Goal: Information Seeking & Learning: Learn about a topic

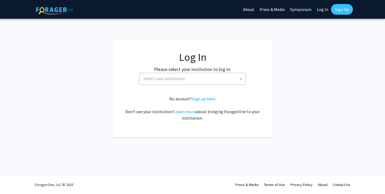
click at [329, 7] on link "Log In" at bounding box center [322, 9] width 17 height 19
select select "34"
click at [333, 8] on link "Sign Up" at bounding box center [342, 9] width 22 height 11
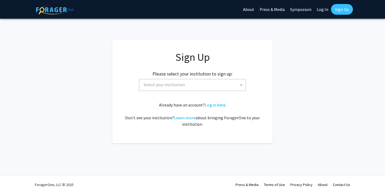
click at [318, 11] on link "Log In" at bounding box center [322, 9] width 17 height 19
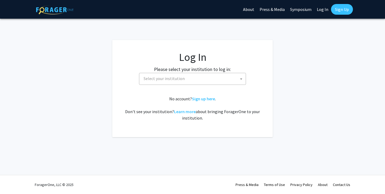
click at [238, 78] on span "Select your institution" at bounding box center [193, 78] width 104 height 11
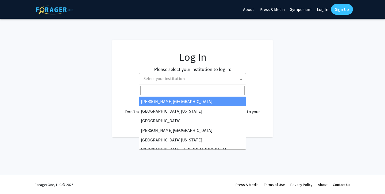
scroll to position [160, 0]
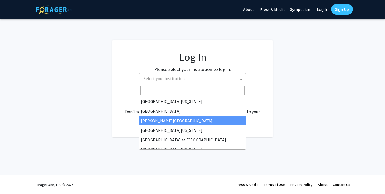
select select "24"
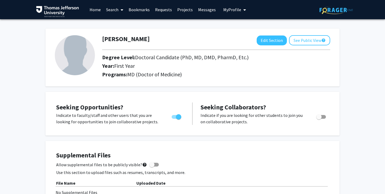
click at [110, 10] on link "Search" at bounding box center [114, 9] width 22 height 19
click at [119, 25] on span "Faculty/Staff" at bounding box center [122, 24] width 39 height 11
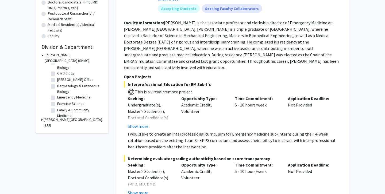
scroll to position [24, 0]
click at [79, 86] on label "Dermatology & Cutaneous Biology" at bounding box center [79, 88] width 44 height 11
click at [61, 86] on input "Dermatology & Cutaneous Biology" at bounding box center [58, 84] width 3 height 3
checkbox input "true"
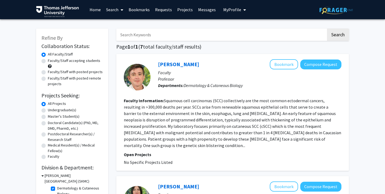
click at [254, 133] on fg-read-more "Squamous cell carcinomas (SCC) collectively are the most common ectodermal canc…" at bounding box center [232, 123] width 217 height 50
click at [179, 66] on link "Andrew South" at bounding box center [178, 64] width 41 height 7
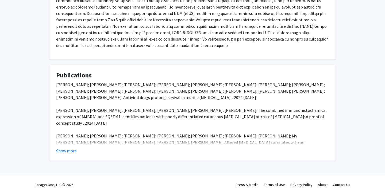
scroll to position [114, 0]
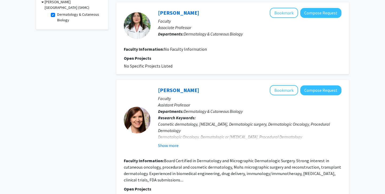
scroll to position [175, 0]
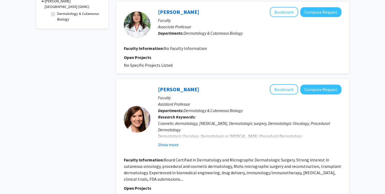
checkbox input "false"
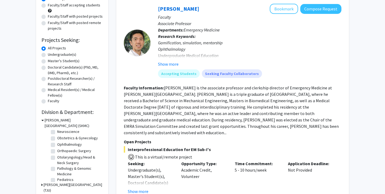
scroll to position [159, 0]
click at [58, 146] on label "Ophthalmology" at bounding box center [69, 144] width 25 height 6
click at [58, 144] on input "Ophthalmology" at bounding box center [58, 142] width 3 height 3
checkbox input "true"
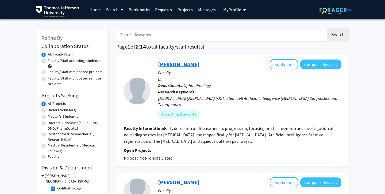
click at [174, 67] on link "Joel Schuman" at bounding box center [178, 64] width 41 height 7
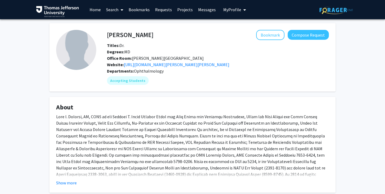
click at [192, 159] on p at bounding box center [192, 149] width 272 height 71
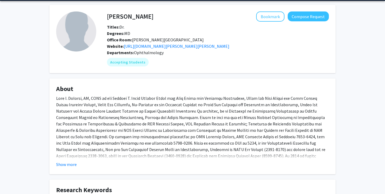
scroll to position [20, 0]
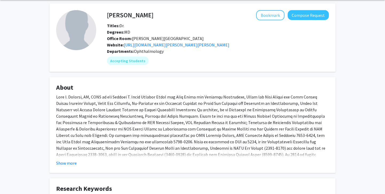
click at [189, 158] on fg-read-more "Dr. Schuman and his colleagues were first to identify a molecular marker for hu…" at bounding box center [192, 130] width 272 height 73
click at [70, 162] on button "Show more" at bounding box center [66, 163] width 21 height 6
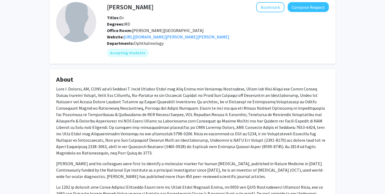
scroll to position [22, 0]
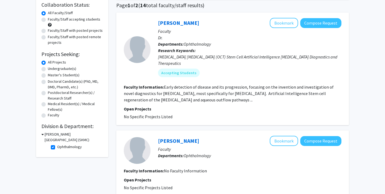
scroll to position [44, 0]
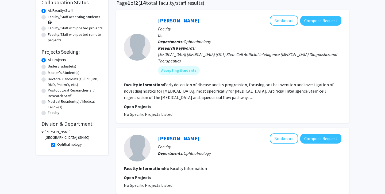
click at [57, 146] on label "Ophthalmology" at bounding box center [69, 145] width 25 height 6
click at [57, 145] on input "Ophthalmology" at bounding box center [58, 143] width 3 height 3
checkbox input "false"
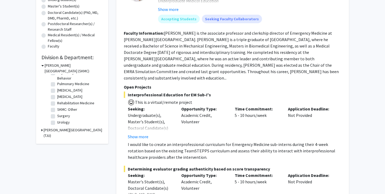
scroll to position [111, 0]
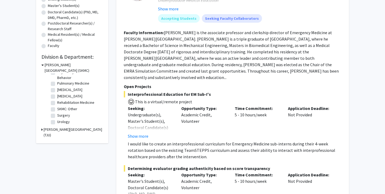
click at [64, 124] on label "Urology" at bounding box center [63, 122] width 13 height 6
click at [61, 123] on input "Urology" at bounding box center [58, 120] width 3 height 3
checkbox input "true"
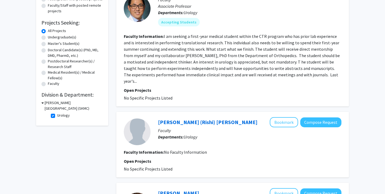
scroll to position [75, 0]
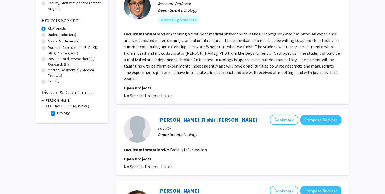
click at [57, 115] on label "Urology" at bounding box center [63, 113] width 13 height 6
click at [57, 114] on input "Urology" at bounding box center [58, 111] width 3 height 3
checkbox input "false"
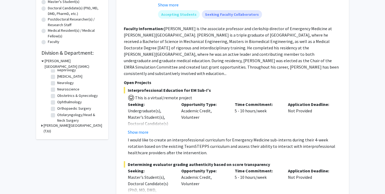
scroll to position [156, 0]
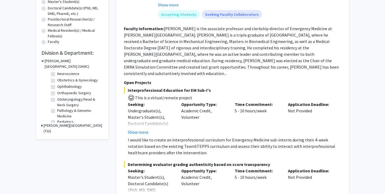
click at [76, 81] on label "Obstetrics & Gynecology" at bounding box center [77, 80] width 41 height 6
click at [61, 81] on input "Obstetrics & Gynecology" at bounding box center [58, 78] width 3 height 3
checkbox input "true"
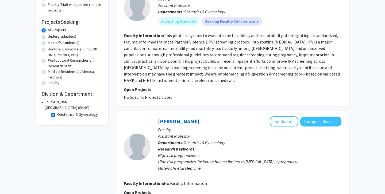
scroll to position [77, 0]
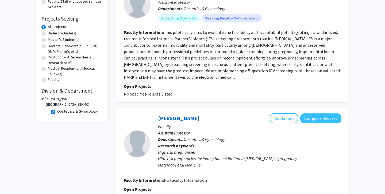
click at [57, 113] on label "Obstetrics & Gynecology" at bounding box center [77, 112] width 41 height 6
click at [57, 112] on input "Obstetrics & Gynecology" at bounding box center [58, 110] width 3 height 3
checkbox input "false"
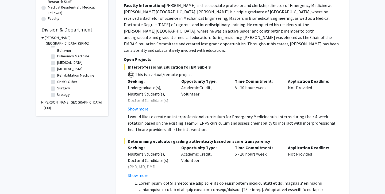
scroll to position [115, 0]
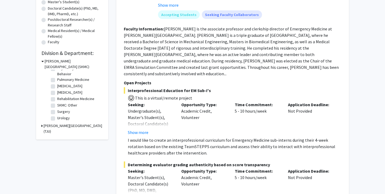
click at [53, 115] on fg-checkbox "Surgery Surgery" at bounding box center [76, 112] width 51 height 6
click at [57, 113] on label "Surgery" at bounding box center [63, 112] width 13 height 6
click at [57, 112] on input "Surgery" at bounding box center [58, 110] width 3 height 3
checkbox input "true"
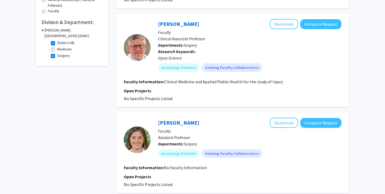
scroll to position [147, 0]
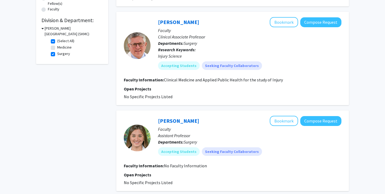
click at [57, 54] on label "Surgery" at bounding box center [63, 54] width 13 height 6
click at [57, 54] on input "Surgery" at bounding box center [58, 52] width 3 height 3
checkbox input "false"
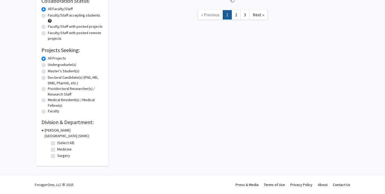
checkbox input "false"
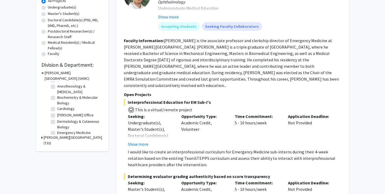
click at [53, 125] on fg-checkbox "Dermatology & Cutaneous Biology Dermatology & Cutaneous Biology" at bounding box center [76, 124] width 51 height 11
click at [57, 121] on label "Dermatology & Cutaneous Biology" at bounding box center [79, 124] width 44 height 11
click at [57, 121] on input "Dermatology & Cutaneous Biology" at bounding box center [58, 120] width 3 height 3
checkbox input "true"
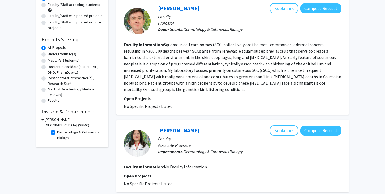
click at [57, 133] on label "Dermatology & Cutaneous Biology" at bounding box center [79, 135] width 44 height 11
click at [57, 133] on input "Dermatology & Cutaneous Biology" at bounding box center [58, 131] width 3 height 3
checkbox input "false"
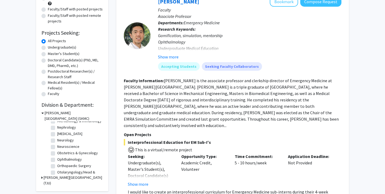
click at [70, 167] on label "Orthopaedic Surgery" at bounding box center [74, 166] width 34 height 6
click at [61, 167] on input "Orthopaedic Surgery" at bounding box center [58, 164] width 3 height 3
checkbox input "true"
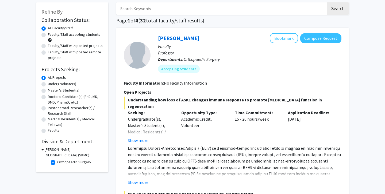
scroll to position [27, 0]
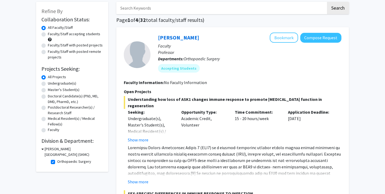
click at [57, 164] on label "Orthopaedic Surgery" at bounding box center [74, 162] width 34 height 6
click at [57, 162] on input "Orthopaedic Surgery" at bounding box center [58, 160] width 3 height 3
checkbox input "false"
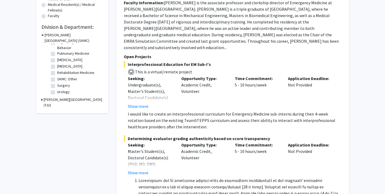
scroll to position [234, 0]
click at [67, 92] on label "Urology" at bounding box center [63, 92] width 13 height 6
click at [61, 92] on input "Urology" at bounding box center [58, 90] width 3 height 3
checkbox input "true"
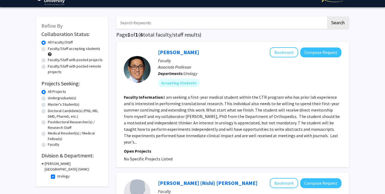
scroll to position [13, 0]
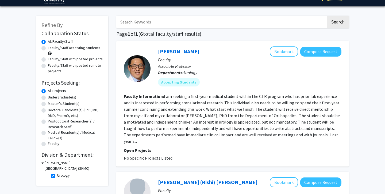
click at [178, 50] on link "Paul Chung" at bounding box center [178, 51] width 41 height 7
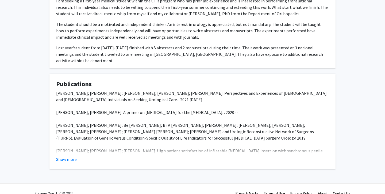
scroll to position [159, 0]
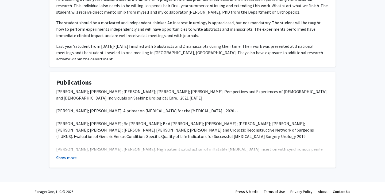
click at [69, 158] on button "Show more" at bounding box center [66, 158] width 21 height 6
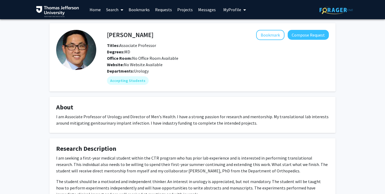
scroll to position [0, 0]
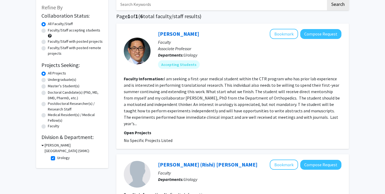
scroll to position [142, 0]
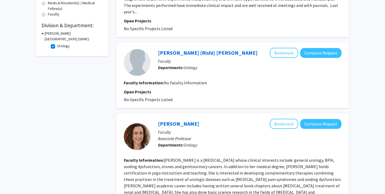
click at [57, 48] on label "Urology" at bounding box center [63, 46] width 13 height 6
click at [57, 47] on input "Urology" at bounding box center [58, 44] width 3 height 3
checkbox input "false"
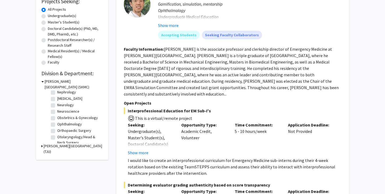
scroll to position [146, 0]
click at [65, 119] on label "Ophthalmology" at bounding box center [69, 118] width 25 height 6
click at [61, 118] on input "Ophthalmology" at bounding box center [58, 116] width 3 height 3
checkbox input "true"
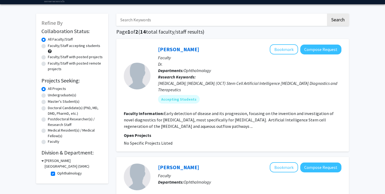
scroll to position [25, 0]
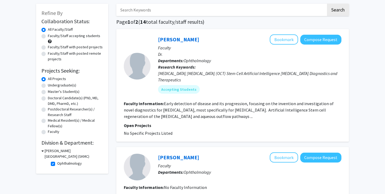
click at [57, 165] on label "Ophthalmology" at bounding box center [69, 164] width 25 height 6
click at [57, 164] on input "Ophthalmology" at bounding box center [58, 162] width 3 height 3
checkbox input "false"
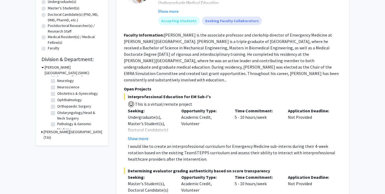
scroll to position [149, 0]
click at [57, 107] on label "Orthopaedic Surgery" at bounding box center [74, 106] width 34 height 6
click at [57, 107] on input "Orthopaedic Surgery" at bounding box center [58, 104] width 3 height 3
checkbox input "true"
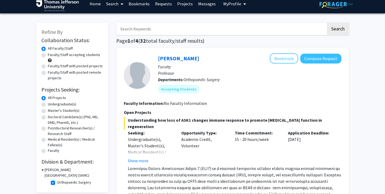
scroll to position [10, 0]
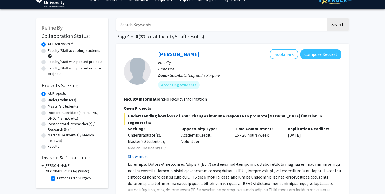
click at [143, 156] on button "Show more" at bounding box center [138, 156] width 21 height 6
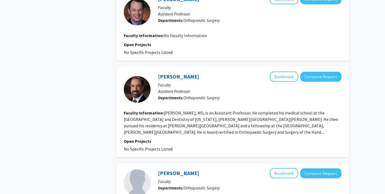
scroll to position [658, 0]
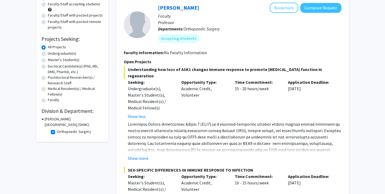
click at [56, 131] on fg-checkbox "Orthopaedic Surgery Orthopaedic Surgery" at bounding box center [76, 132] width 51 height 6
click at [57, 132] on label "Orthopaedic Surgery" at bounding box center [74, 132] width 34 height 6
click at [57, 132] on input "Orthopaedic Surgery" at bounding box center [58, 130] width 3 height 3
checkbox input "false"
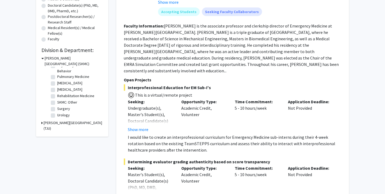
click at [57, 116] on label "Urology" at bounding box center [63, 115] width 13 height 6
click at [57, 116] on input "Urology" at bounding box center [58, 113] width 3 height 3
checkbox input "true"
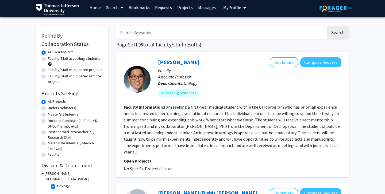
click at [200, 131] on fg-read-more "I am seeking a first-year medical student within the CTR program who has prior …" at bounding box center [232, 129] width 216 height 50
click at [171, 63] on link "Paul Chung" at bounding box center [178, 62] width 41 height 7
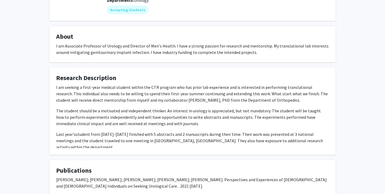
scroll to position [68, 0]
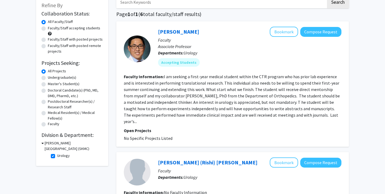
scroll to position [28, 0]
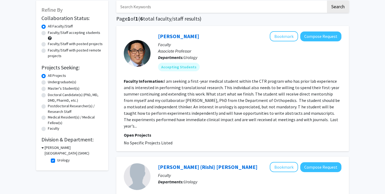
click at [57, 161] on label "Urology" at bounding box center [63, 161] width 13 height 6
click at [57, 161] on input "Urology" at bounding box center [58, 159] width 3 height 3
checkbox input "false"
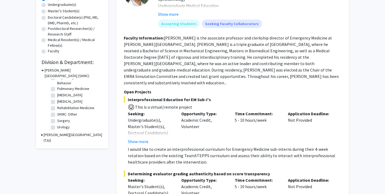
scroll to position [234, 0]
click at [57, 127] on label "Urology" at bounding box center [63, 127] width 13 height 6
click at [57, 127] on input "Urology" at bounding box center [58, 125] width 3 height 3
checkbox input "true"
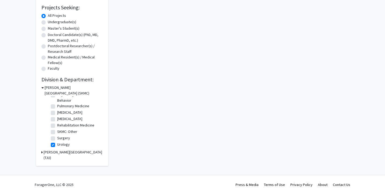
checkbox input "true"
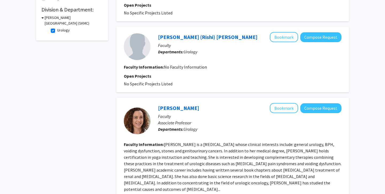
scroll to position [158, 0]
click at [188, 105] on link "Deborah Glassman" at bounding box center [178, 108] width 41 height 7
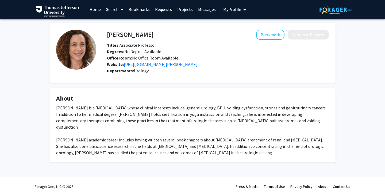
scroll to position [3, 0]
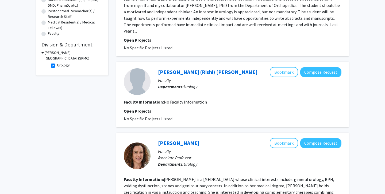
scroll to position [66, 0]
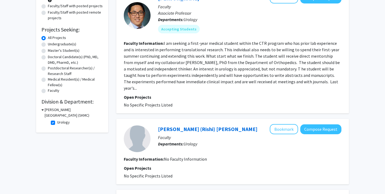
click at [57, 124] on label "Urology" at bounding box center [63, 123] width 13 height 6
click at [57, 123] on input "Urology" at bounding box center [58, 121] width 3 height 3
checkbox input "false"
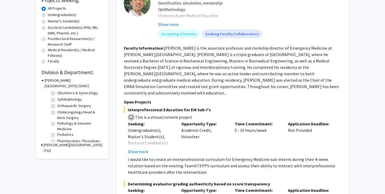
scroll to position [163, 0]
click at [57, 100] on label "Ophthalmology" at bounding box center [69, 99] width 25 height 6
click at [57, 99] on input "Ophthalmology" at bounding box center [58, 97] width 3 height 3
checkbox input "true"
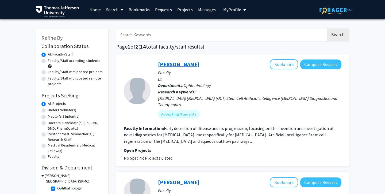
click at [168, 66] on link "Joel Schuman" at bounding box center [178, 64] width 41 height 7
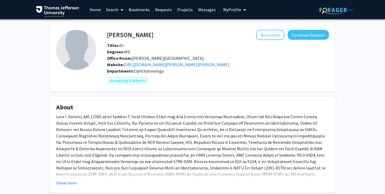
scroll to position [3, 0]
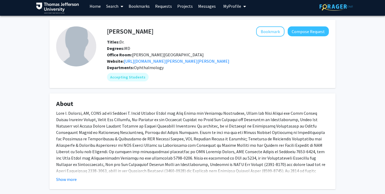
click at [163, 169] on span at bounding box center [190, 145] width 269 height 69
click at [131, 183] on div "Show more" at bounding box center [192, 179] width 272 height 6
click at [65, 178] on button "Show more" at bounding box center [66, 179] width 21 height 6
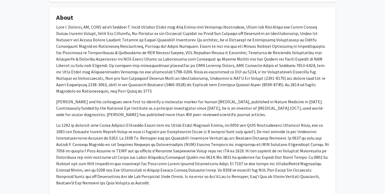
scroll to position [90, 0]
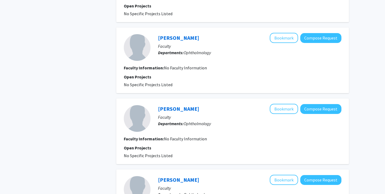
scroll to position [217, 0]
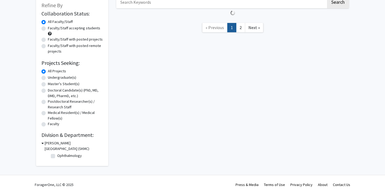
checkbox input "false"
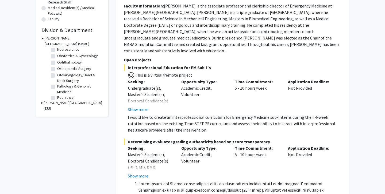
scroll to position [157, 0]
click at [80, 76] on label "Otolaryngology/Head & Neck Surgery" at bounding box center [79, 78] width 44 height 11
click at [61, 76] on input "Otolaryngology/Head & Neck Surgery" at bounding box center [58, 74] width 3 height 3
checkbox input "true"
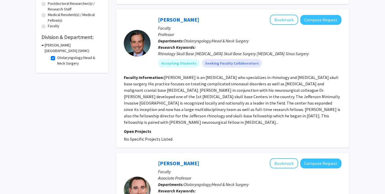
scroll to position [120, 0]
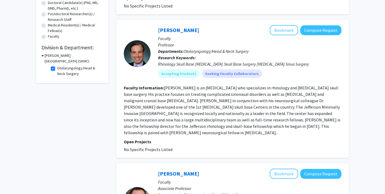
click at [177, 34] on div "Marc Rosen Bookmark Compose Request" at bounding box center [249, 30] width 183 height 10
click at [177, 29] on link "Marc Rosen" at bounding box center [178, 30] width 41 height 7
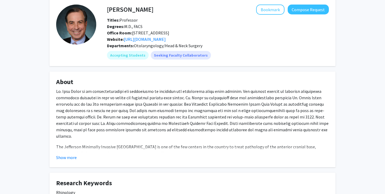
scroll to position [68, 0]
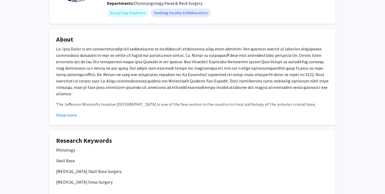
click at [97, 115] on div "Show more" at bounding box center [192, 115] width 272 height 6
click at [69, 113] on button "Show more" at bounding box center [66, 115] width 21 height 6
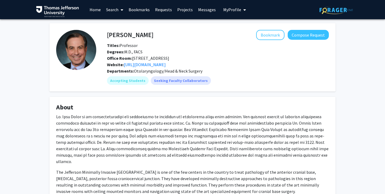
scroll to position [0, 0]
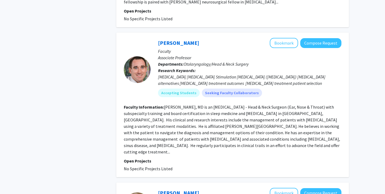
scroll to position [218, 0]
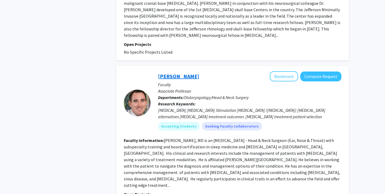
click at [170, 73] on link "Colin Huntley" at bounding box center [178, 76] width 41 height 7
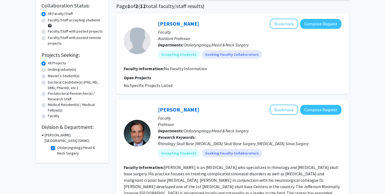
scroll to position [106, 0]
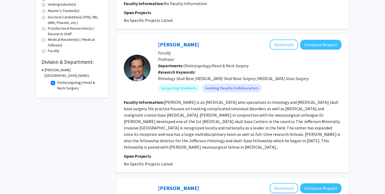
click at [55, 86] on fg-checkbox "Otolaryngology/Head & Neck Surgery Otolaryngology/Head & Neck Surgery" at bounding box center [76, 85] width 51 height 11
click at [57, 83] on label "Otolaryngology/Head & Neck Surgery" at bounding box center [79, 85] width 44 height 11
click at [57, 83] on input "Otolaryngology/Head & Neck Surgery" at bounding box center [58, 81] width 3 height 3
checkbox input "false"
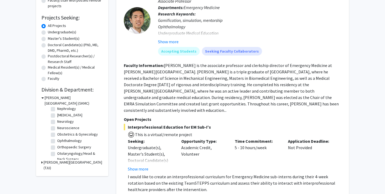
scroll to position [143, 0]
click at [62, 111] on label "Neurological Surgery" at bounding box center [69, 111] width 25 height 6
click at [61, 111] on input "Neurological Surgery" at bounding box center [58, 109] width 3 height 3
checkbox input "true"
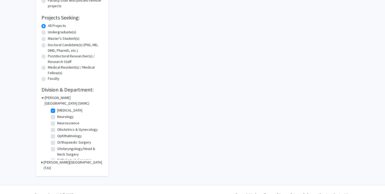
checkbox input "true"
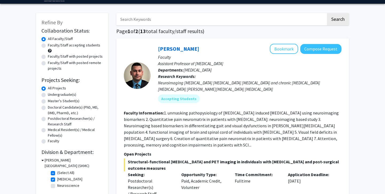
scroll to position [27, 0]
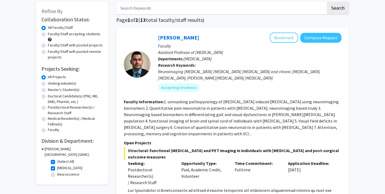
click at [56, 169] on fg-checkbox "Neurological Surgery Neurological Surgery" at bounding box center [76, 168] width 51 height 6
click at [57, 169] on label "Neurological Surgery" at bounding box center [69, 168] width 25 height 6
click at [57, 169] on input "Neurological Surgery" at bounding box center [58, 166] width 3 height 3
checkbox input "false"
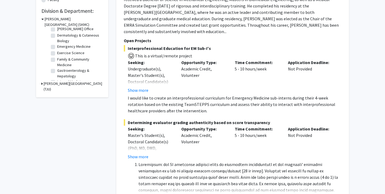
scroll to position [32, 0]
click at [57, 44] on label "Dermatology & Cutaneous Biology" at bounding box center [79, 44] width 44 height 11
click at [57, 42] on input "Dermatology & Cutaneous Biology" at bounding box center [58, 40] width 3 height 3
checkbox input "true"
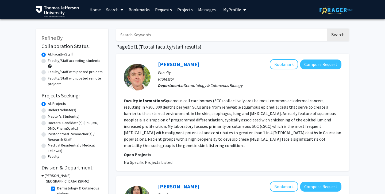
click at [48, 63] on label "Faculty/Staff accepting students" at bounding box center [74, 61] width 52 height 6
click at [48, 61] on input "Faculty/Staff accepting students" at bounding box center [49, 59] width 3 height 3
radio input "true"
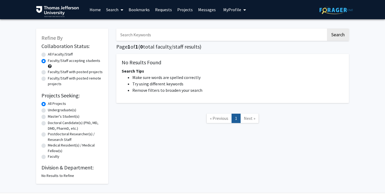
click at [48, 60] on label "Faculty/Staff accepting students" at bounding box center [74, 61] width 52 height 6
click at [48, 60] on input "Faculty/Staff accepting students" at bounding box center [49, 59] width 3 height 3
click at [48, 56] on label "All Faculty/Staff" at bounding box center [60, 55] width 25 height 6
click at [48, 55] on input "All Faculty/Staff" at bounding box center [49, 53] width 3 height 3
radio input "true"
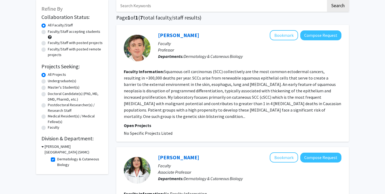
scroll to position [35, 0]
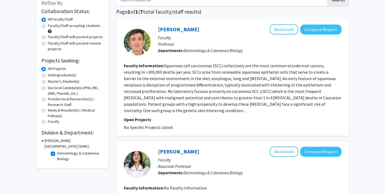
click at [57, 154] on label "Dermatology & Cutaneous Biology" at bounding box center [79, 156] width 44 height 11
click at [57, 154] on input "Dermatology & Cutaneous Biology" at bounding box center [58, 152] width 3 height 3
checkbox input "false"
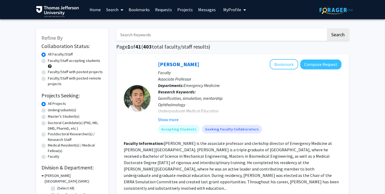
click at [46, 63] on div "Faculty/Staff accepting students" at bounding box center [71, 63] width 61 height 11
click at [48, 62] on label "Faculty/Staff accepting students" at bounding box center [74, 61] width 52 height 6
click at [48, 61] on input "Faculty/Staff accepting students" at bounding box center [49, 59] width 3 height 3
radio input "true"
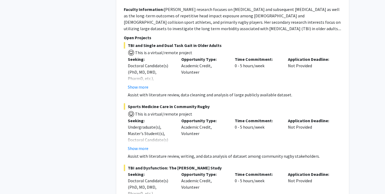
scroll to position [3000, 0]
click at [139, 134] on div "Sports Medicine Care in Community Rugby This is a virtual/remote project Seekin…" at bounding box center [232, 131] width 217 height 56
click at [139, 145] on button "Show more" at bounding box center [138, 148] width 21 height 6
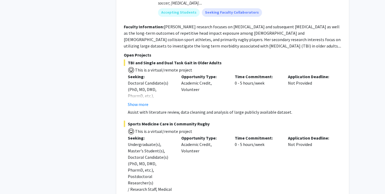
scroll to position [2980, 0]
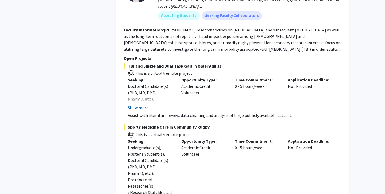
click at [140, 104] on button "Show more" at bounding box center [138, 107] width 21 height 6
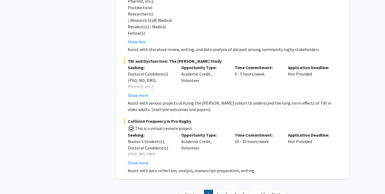
scroll to position [3184, 0]
click at [217, 190] on link "2" at bounding box center [217, 194] width 9 height 9
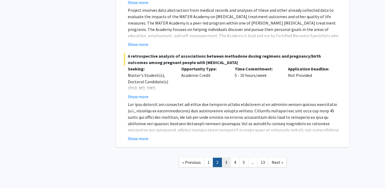
scroll to position [1939, 0]
click at [223, 158] on link "3" at bounding box center [225, 162] width 9 height 9
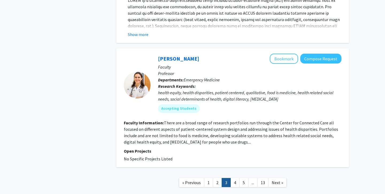
scroll to position [1708, 0]
click at [233, 178] on link "4" at bounding box center [234, 182] width 9 height 9
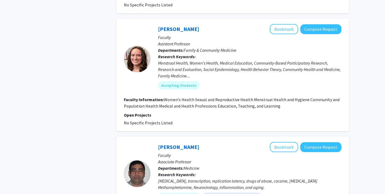
scroll to position [909, 0]
